Goal: Information Seeking & Learning: Find specific fact

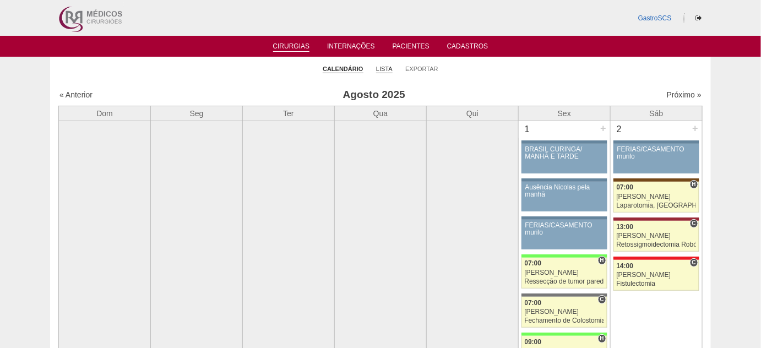
click at [385, 69] on link "Lista" at bounding box center [384, 69] width 17 height 8
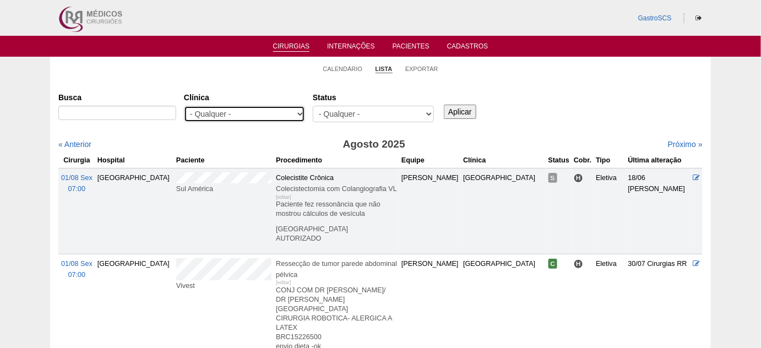
click at [251, 118] on select "- Qualquer - 6R Alphaville Assunção Bartira Brasil Christovão da Gama Cruz Azul…" at bounding box center [244, 114] width 121 height 17
select select "72"
click at [184, 106] on select "- Qualquer - 6R Alphaville Assunção Bartira Brasil Christovão da Gama Cruz Azul…" at bounding box center [244, 114] width 121 height 17
click at [460, 112] on input "Aplicar" at bounding box center [460, 112] width 33 height 14
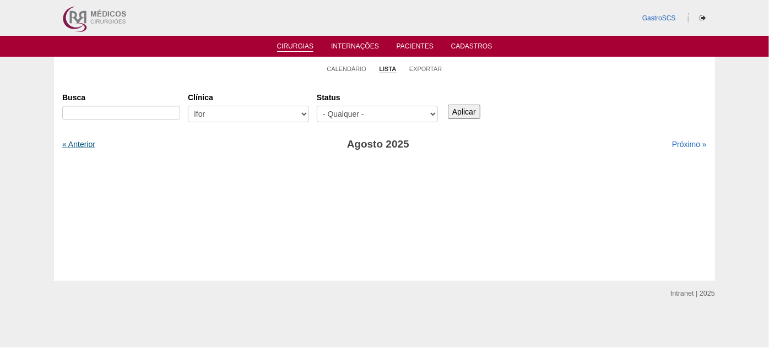
click at [76, 146] on link "« Anterior" at bounding box center [78, 144] width 33 height 9
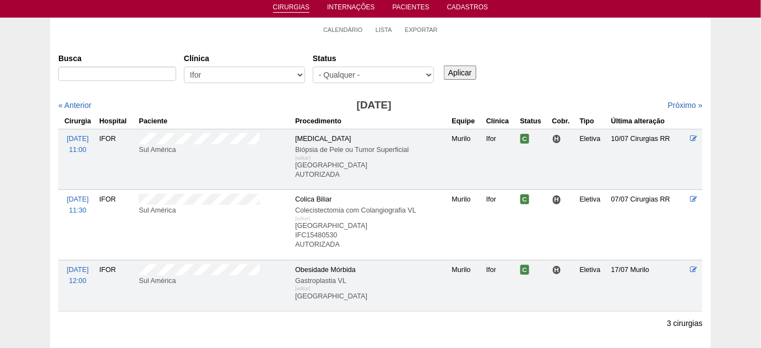
scroll to position [50, 0]
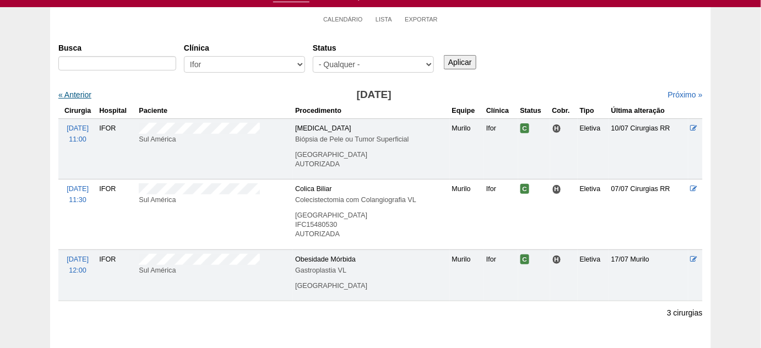
click at [89, 94] on link "« Anterior" at bounding box center [74, 94] width 33 height 9
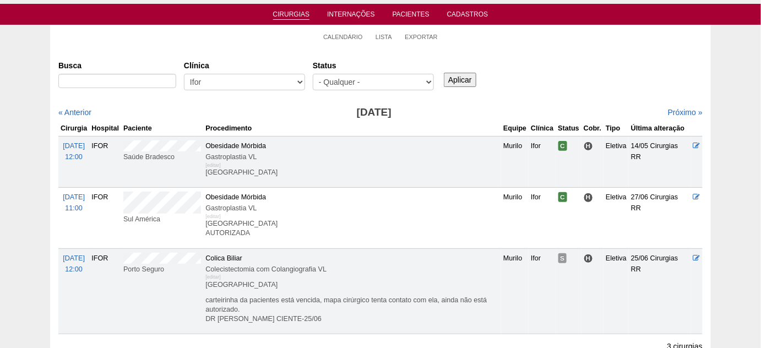
scroll to position [50, 0]
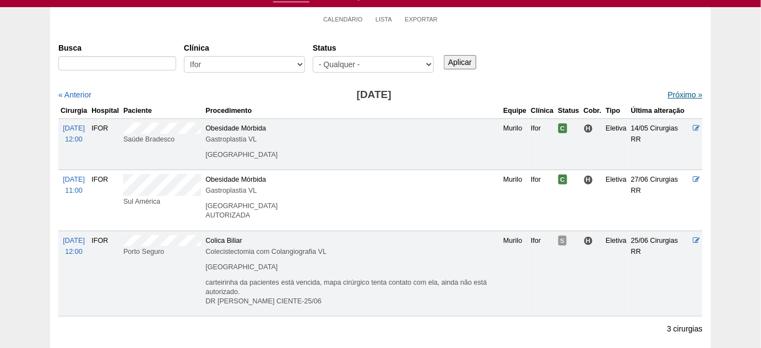
click at [669, 95] on link "Próximo »" at bounding box center [685, 94] width 35 height 9
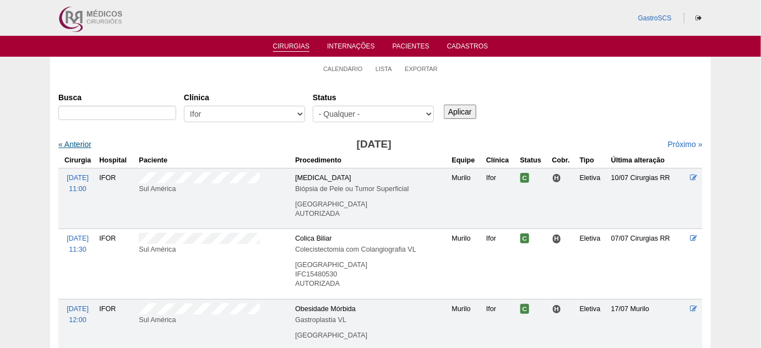
click at [86, 144] on link "« Anterior" at bounding box center [74, 144] width 33 height 9
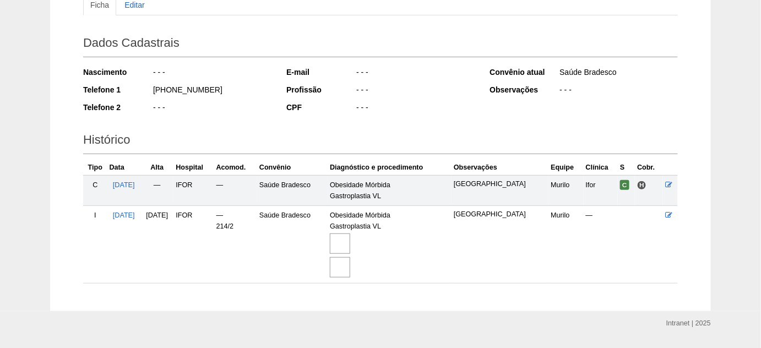
scroll to position [150, 0]
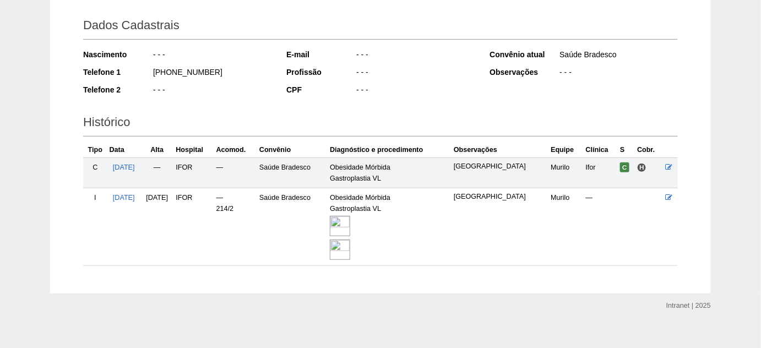
click at [350, 228] on img at bounding box center [340, 226] width 20 height 20
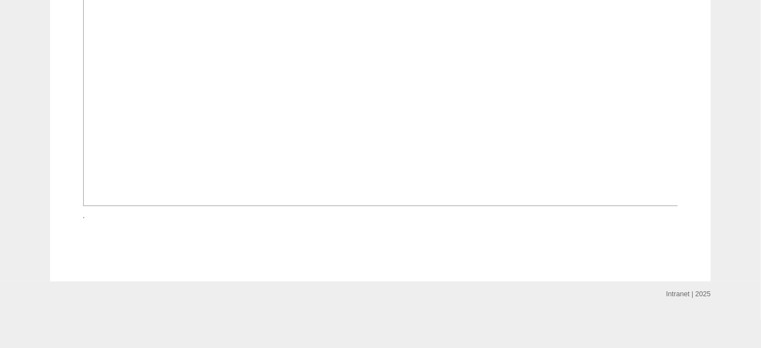
scroll to position [1352, 0]
click at [84, 218] on img at bounding box center [83, 217] width 1 height 1
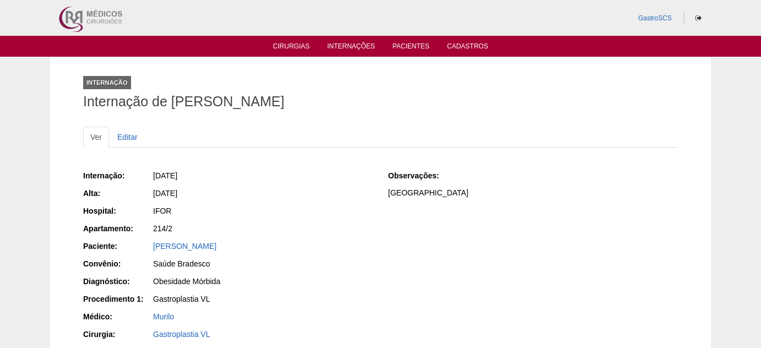
scroll to position [1352, 0]
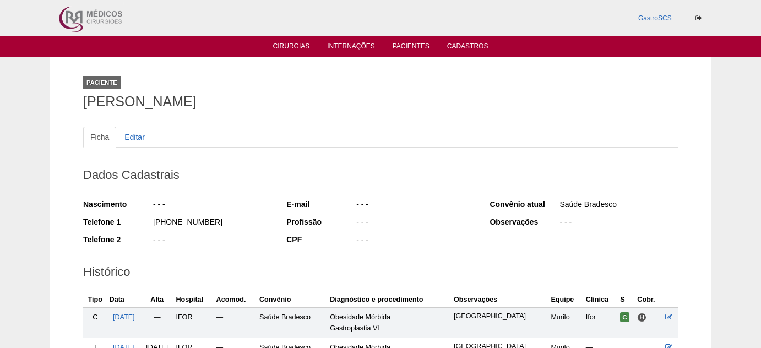
scroll to position [150, 0]
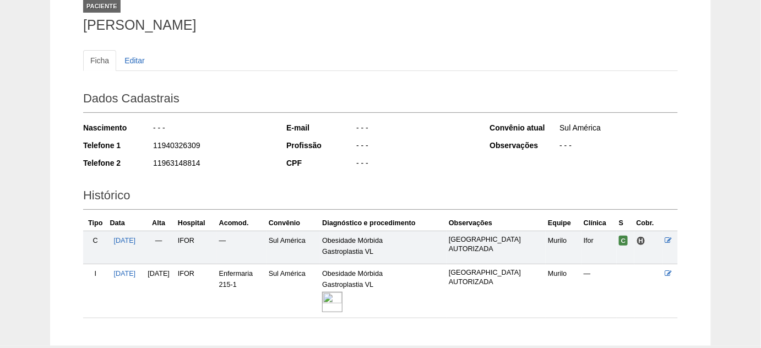
scroll to position [139, 0]
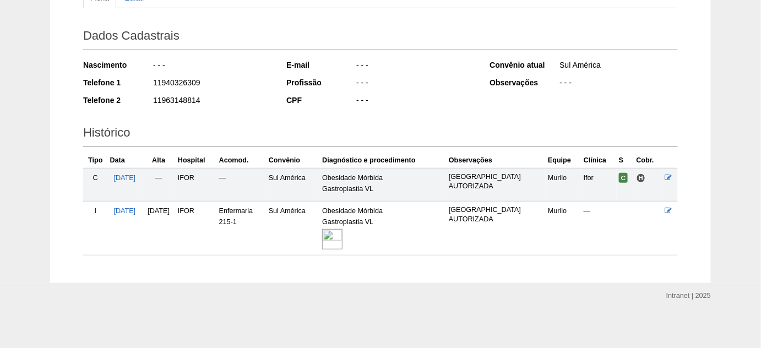
click at [343, 234] on img at bounding box center [332, 239] width 20 height 20
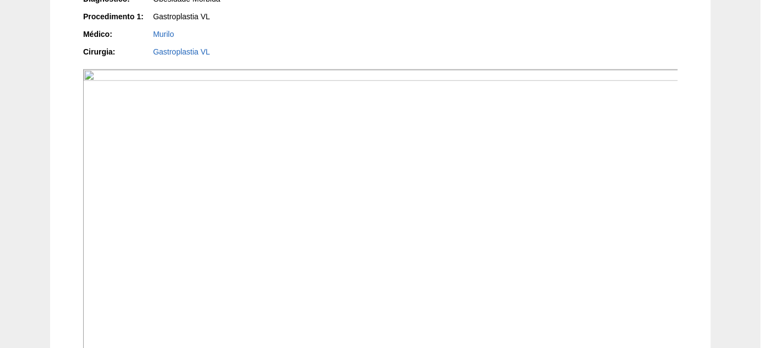
scroll to position [401, 0]
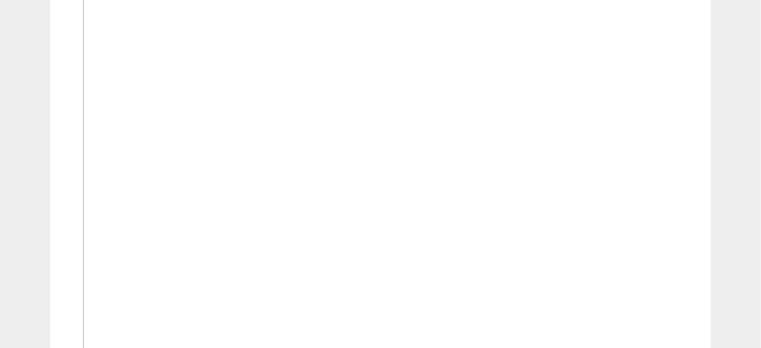
click at [391, 209] on img at bounding box center [381, 192] width 596 height 447
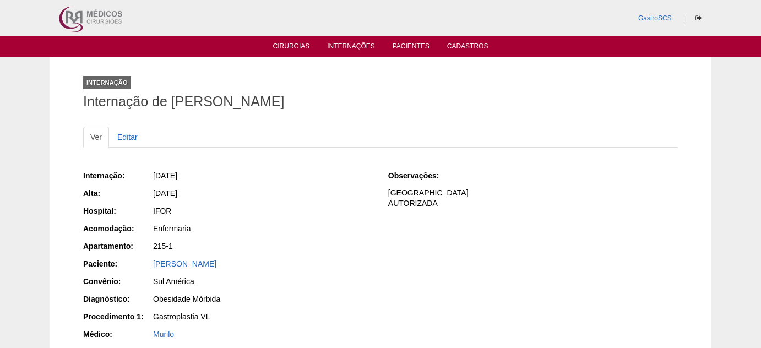
scroll to position [401, 0]
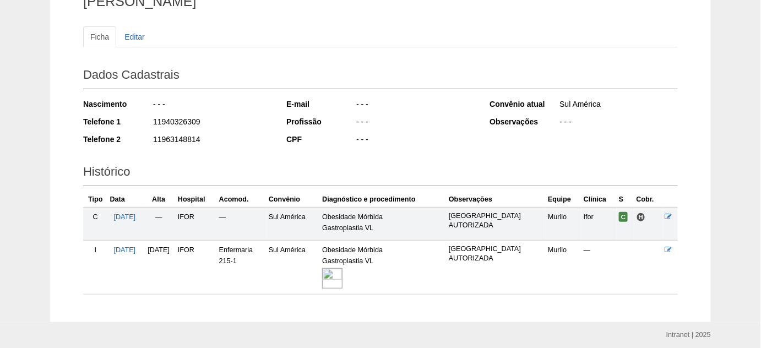
scroll to position [83, 0]
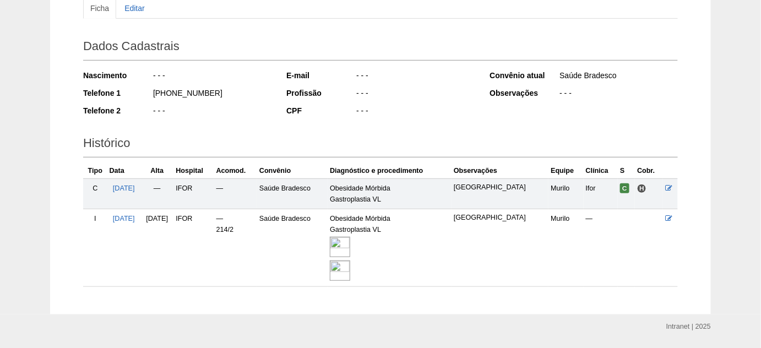
scroll to position [160, 0]
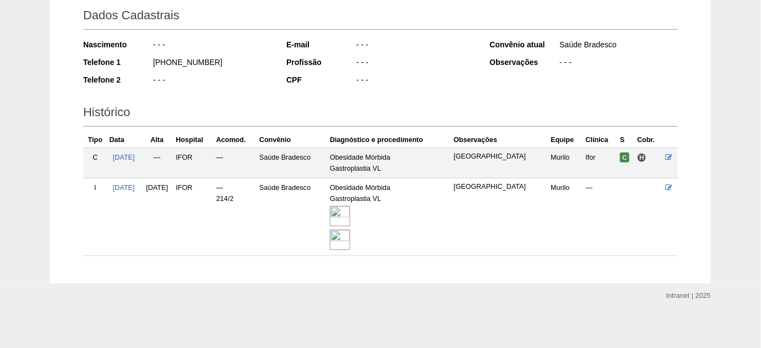
click at [350, 221] on img at bounding box center [340, 216] width 20 height 20
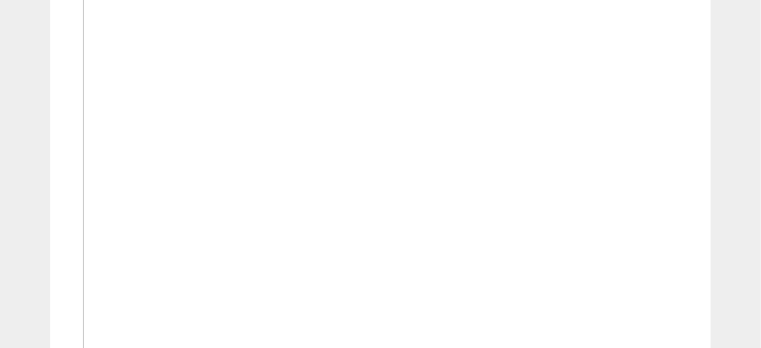
scroll to position [501, 0]
drag, startPoint x: 362, startPoint y: 163, endPoint x: 356, endPoint y: 174, distance: 12.6
click at [356, 174] on img at bounding box center [381, 248] width 596 height 795
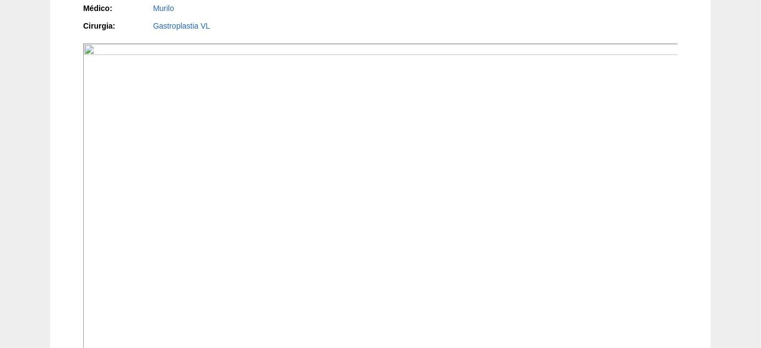
scroll to position [401, 0]
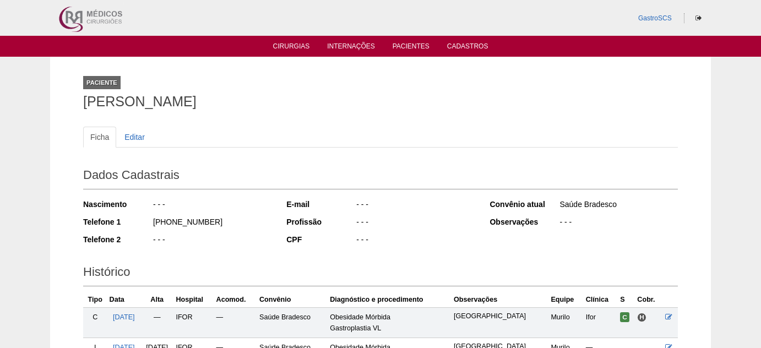
scroll to position [160, 0]
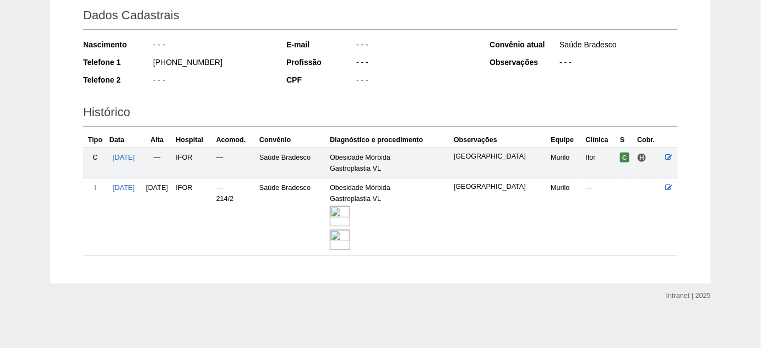
click at [349, 210] on img at bounding box center [340, 216] width 20 height 20
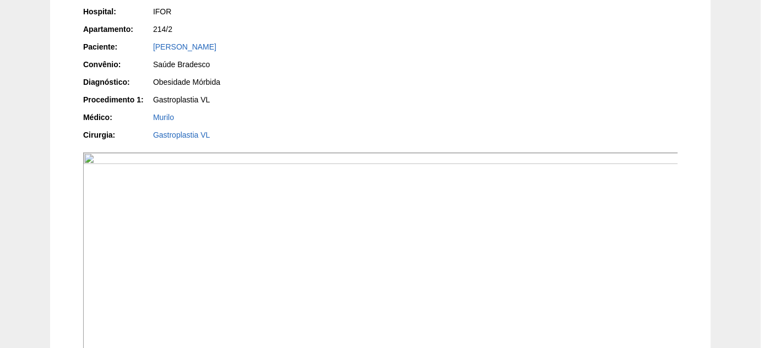
scroll to position [150, 0]
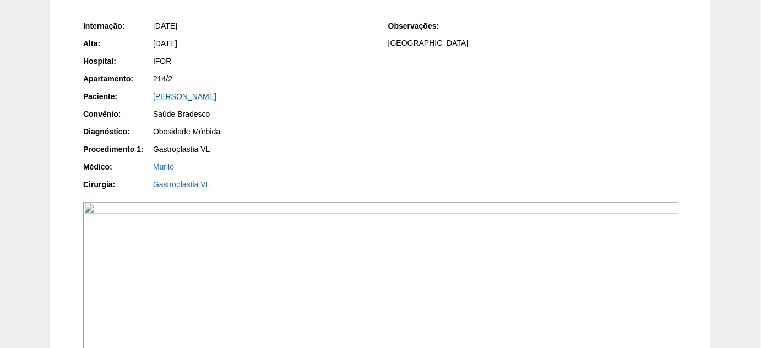
click at [199, 96] on link "[PERSON_NAME]" at bounding box center [184, 96] width 63 height 9
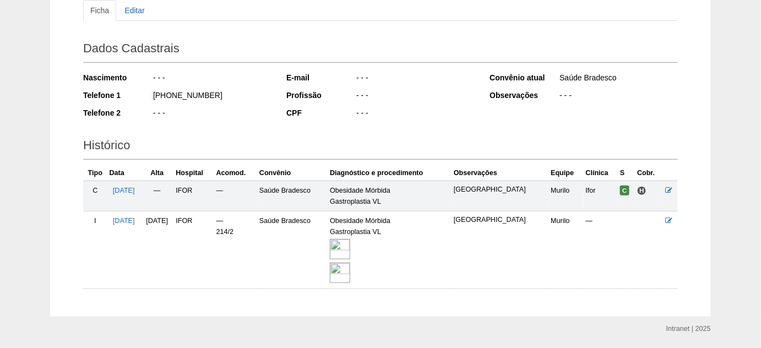
scroll to position [150, 0]
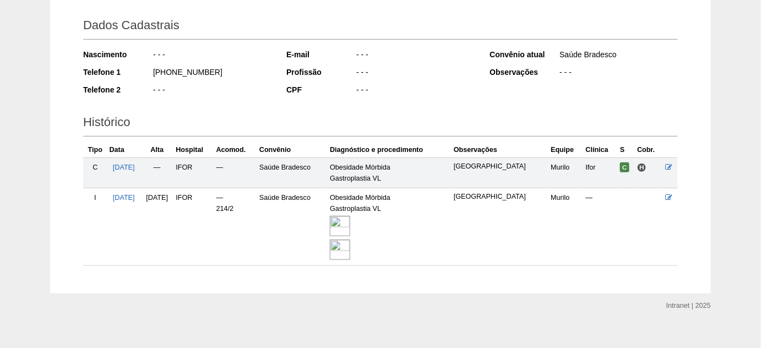
click at [350, 250] on img at bounding box center [340, 250] width 20 height 20
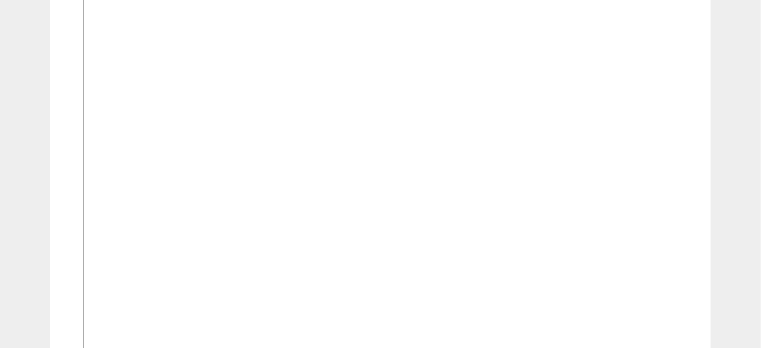
scroll to position [423, 0]
click at [428, 138] on img at bounding box center [381, 326] width 596 height 795
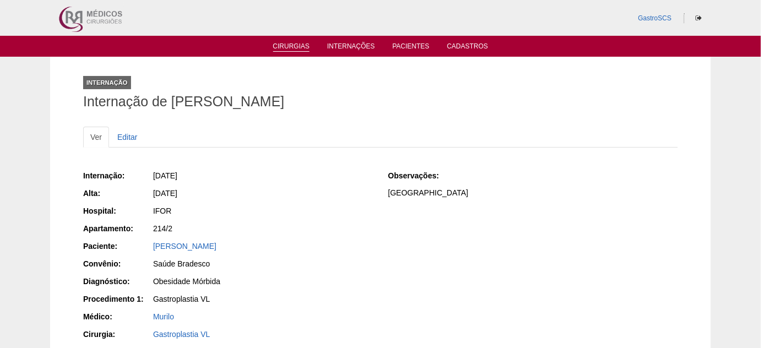
click at [288, 50] on link "Cirurgias" at bounding box center [291, 46] width 37 height 9
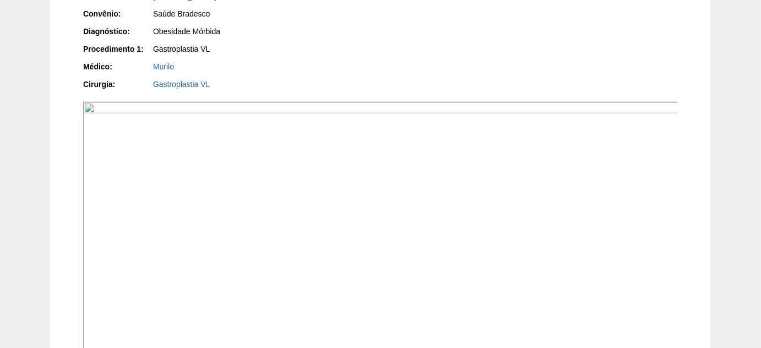
scroll to position [200, 0]
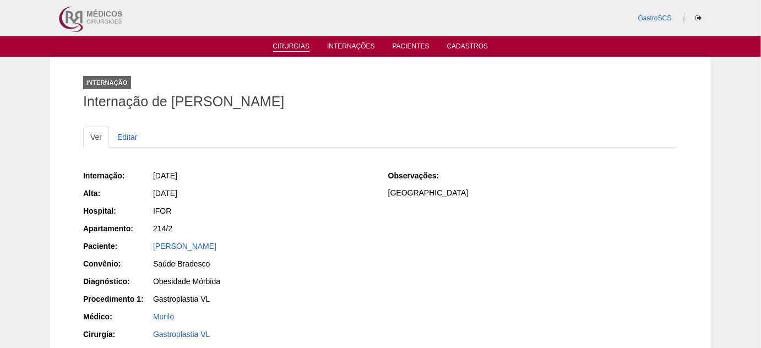
click at [291, 46] on link "Cirurgias" at bounding box center [291, 46] width 37 height 9
click at [293, 50] on link "Cirurgias" at bounding box center [291, 46] width 37 height 9
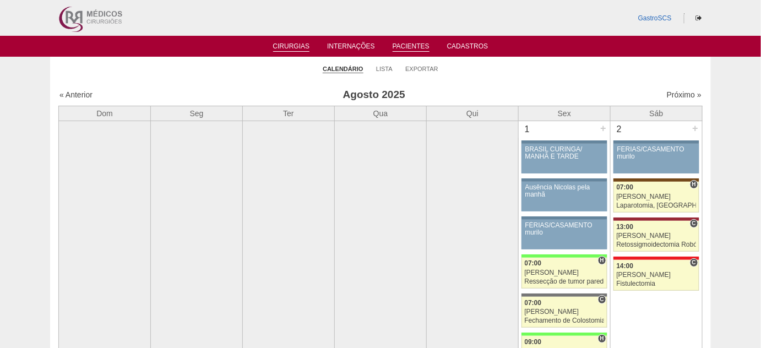
click at [408, 42] on link "Pacientes" at bounding box center [411, 46] width 37 height 9
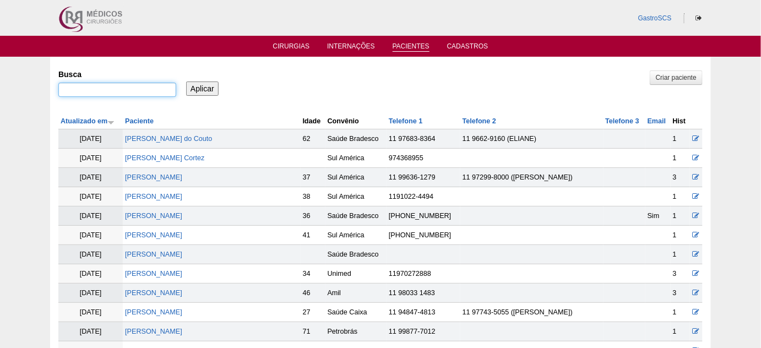
click at [88, 89] on input "Busca" at bounding box center [117, 90] width 118 height 14
type input "mayara"
click at [186, 82] on input "Aplicar" at bounding box center [202, 89] width 33 height 14
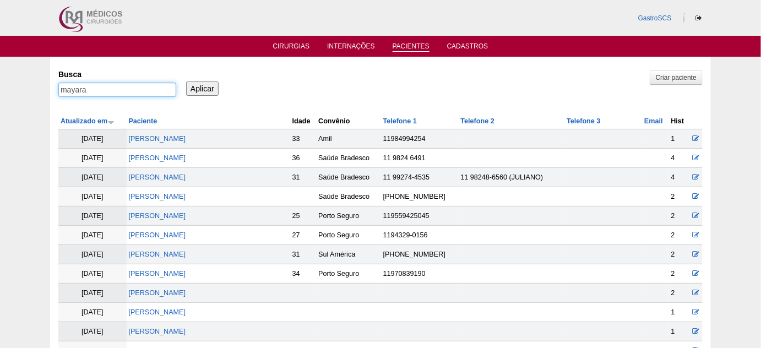
click at [119, 88] on input "mayara" at bounding box center [117, 90] width 118 height 14
click at [182, 196] on link "[PERSON_NAME]" at bounding box center [157, 197] width 57 height 8
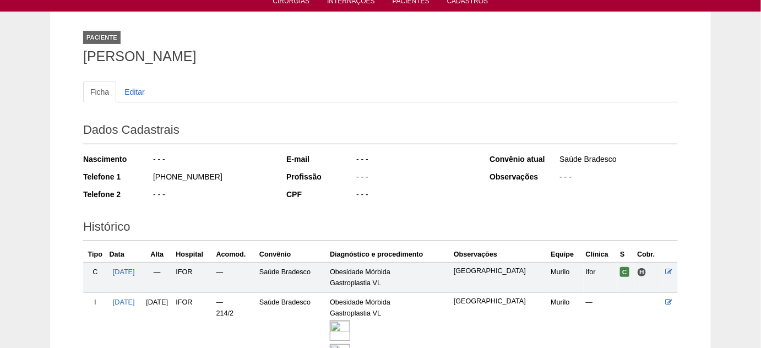
scroll to position [150, 0]
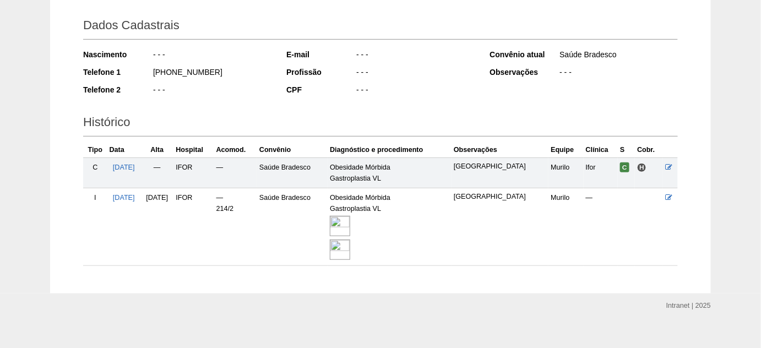
click at [350, 228] on img at bounding box center [340, 226] width 20 height 20
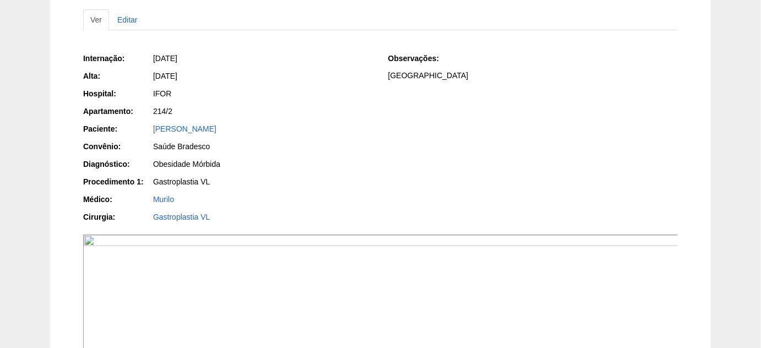
scroll to position [100, 0]
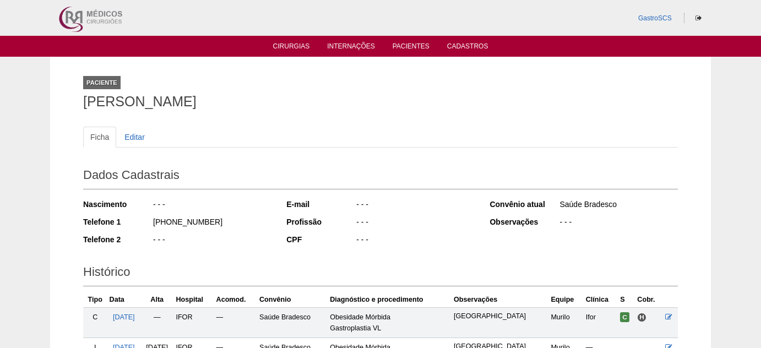
scroll to position [150, 0]
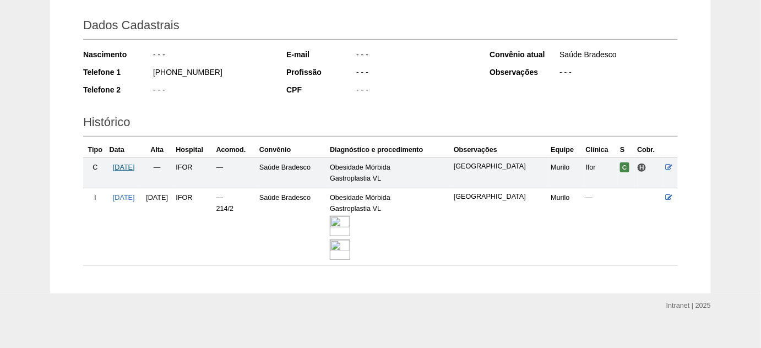
click at [133, 165] on span "[DATE]" at bounding box center [124, 168] width 22 height 8
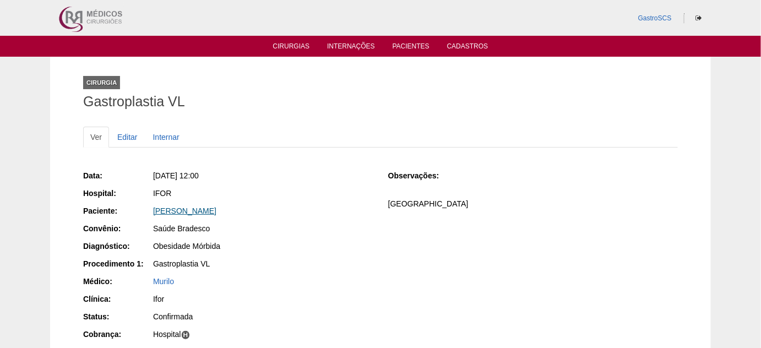
click at [186, 211] on link "[PERSON_NAME]" at bounding box center [184, 211] width 63 height 9
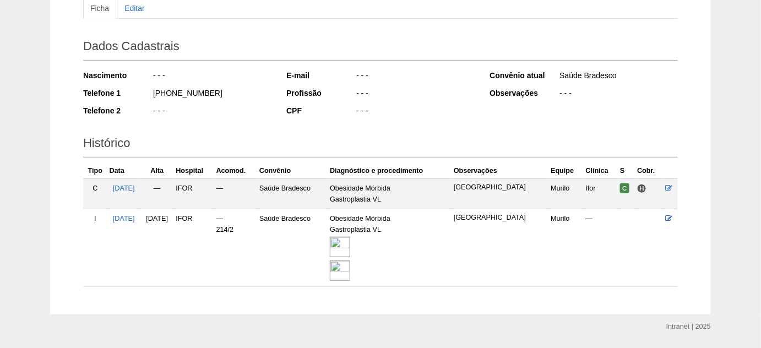
scroll to position [150, 0]
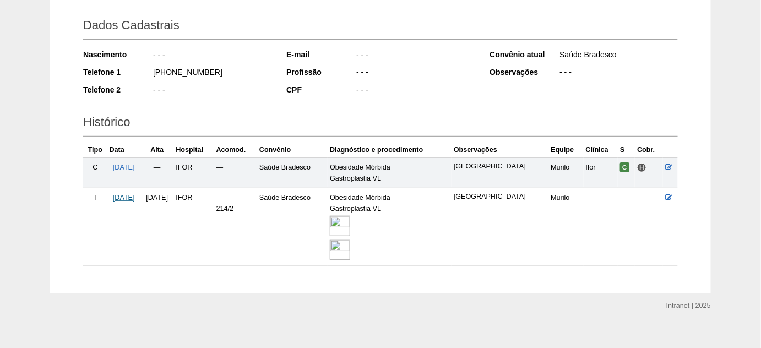
click at [126, 198] on span "02/06/2025" at bounding box center [124, 198] width 22 height 8
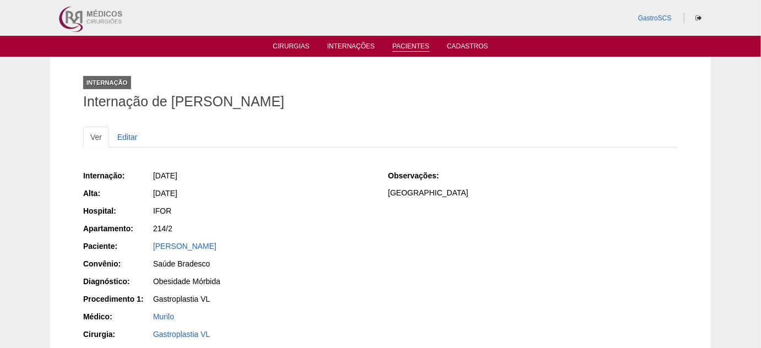
click at [398, 46] on link "Pacientes" at bounding box center [411, 46] width 37 height 9
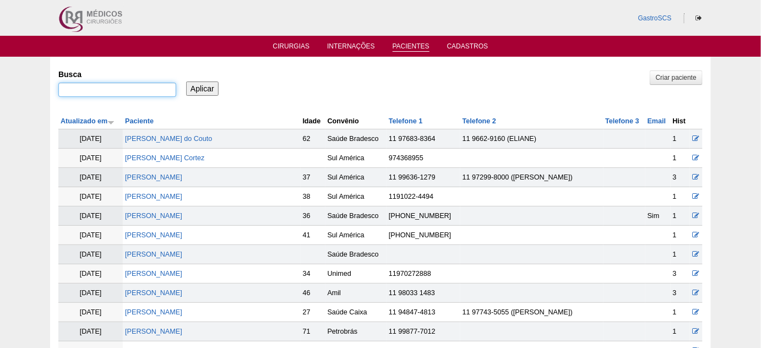
click at [141, 94] on input "Busca" at bounding box center [117, 90] width 118 height 14
paste input "[PERSON_NAME]"
type input "[PERSON_NAME]"
click at [199, 89] on input "Aplicar" at bounding box center [202, 89] width 33 height 14
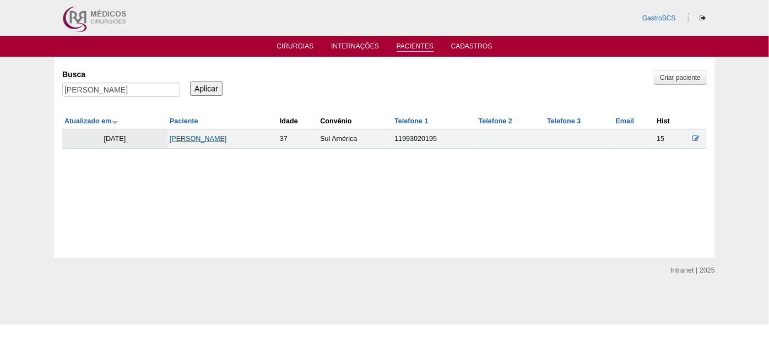
click at [201, 138] on link "[PERSON_NAME]" at bounding box center [198, 139] width 57 height 8
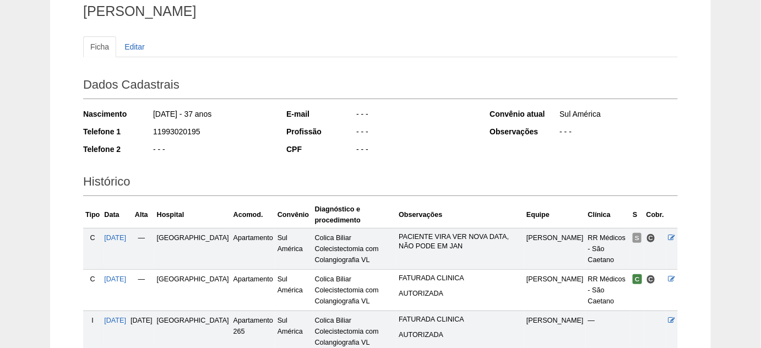
scroll to position [73, 0]
